Goal: Information Seeking & Learning: Learn about a topic

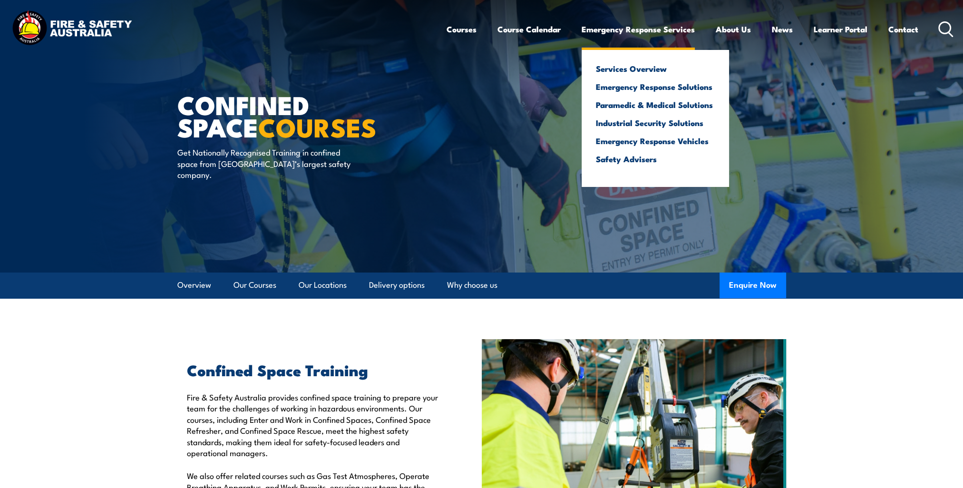
click at [588, 29] on link "Emergency Response Services" at bounding box center [638, 29] width 113 height 25
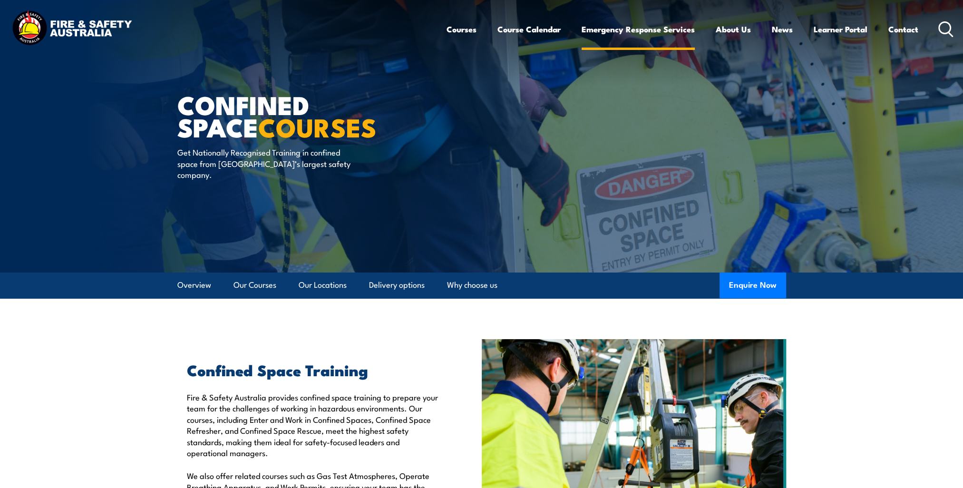
click at [588, 29] on link "Emergency Response Services" at bounding box center [638, 29] width 113 height 25
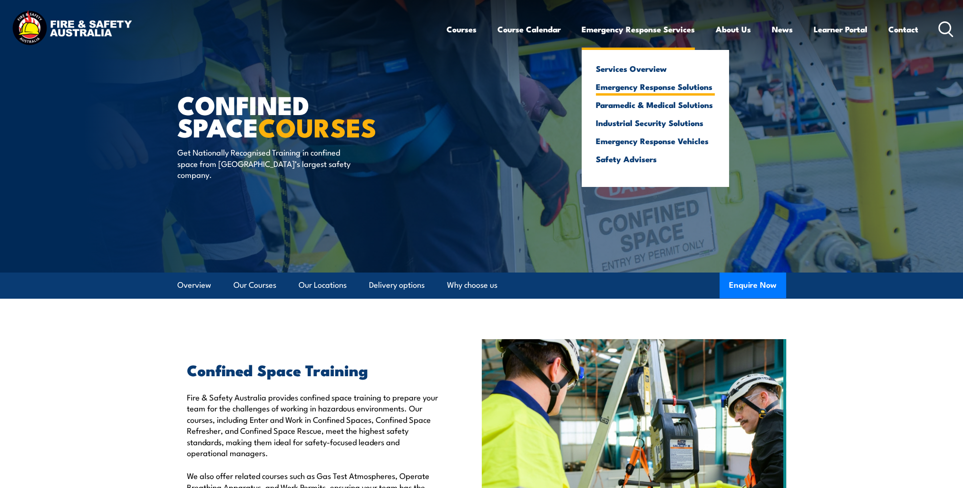
click at [633, 87] on link "Emergency Response Solutions" at bounding box center [655, 86] width 119 height 9
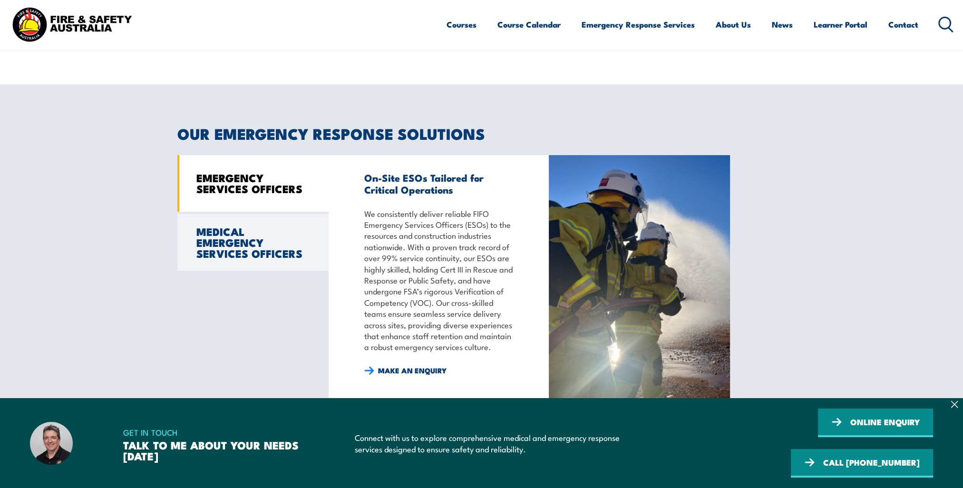
scroll to position [714, 0]
